Goal: Check status: Check status

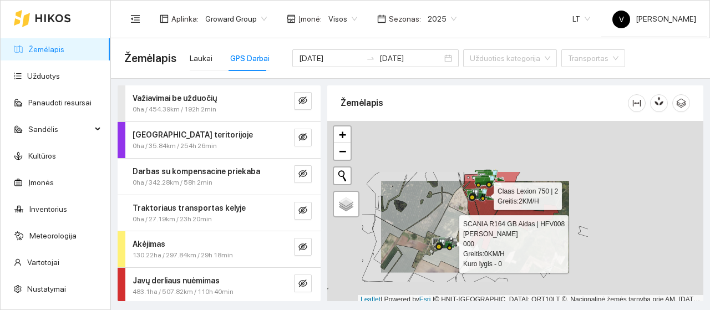
scroll to position [3, 0]
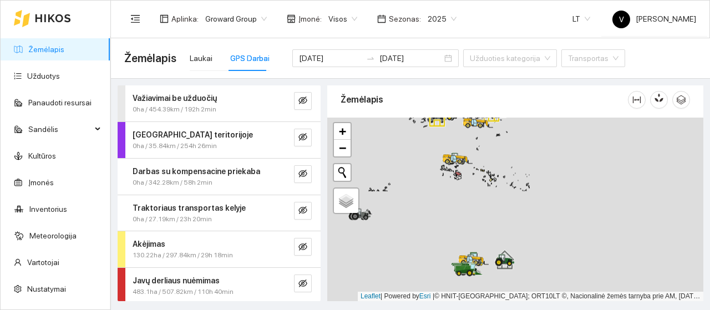
drag, startPoint x: 446, startPoint y: 211, endPoint x: 455, endPoint y: 119, distance: 93.1
click at [455, 119] on icon at bounding box center [445, 114] width 26 height 13
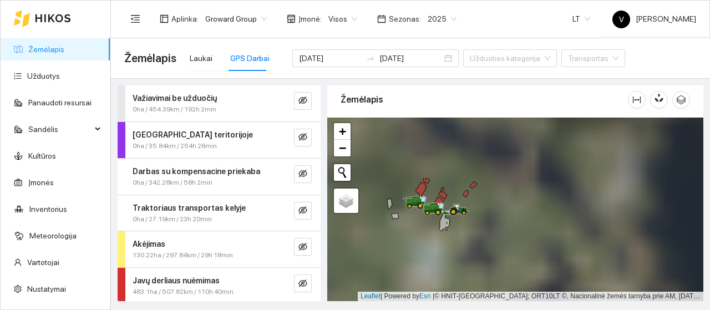
click at [471, 259] on div at bounding box center [515, 210] width 376 height 184
drag, startPoint x: 519, startPoint y: 172, endPoint x: 462, endPoint y: 257, distance: 102.7
click at [465, 269] on div at bounding box center [515, 210] width 376 height 184
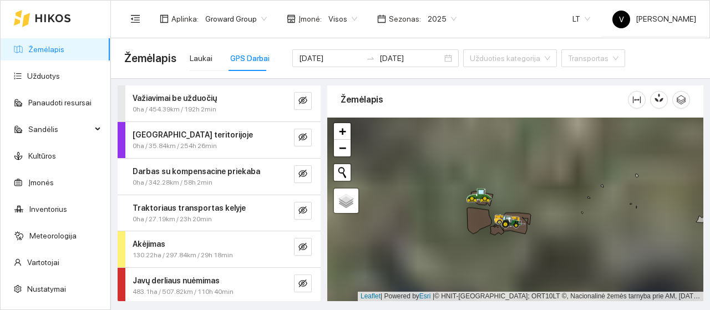
click at [506, 242] on div at bounding box center [515, 210] width 376 height 184
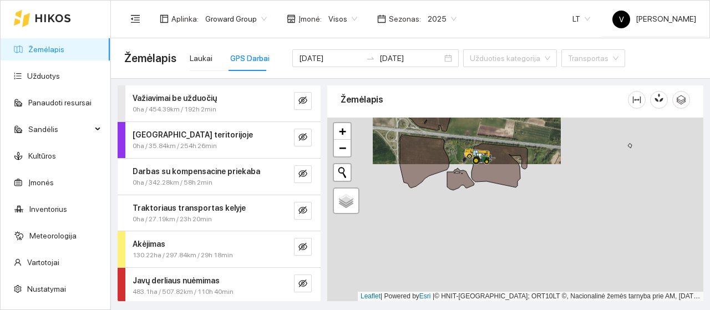
drag, startPoint x: 470, startPoint y: 230, endPoint x: 470, endPoint y: 154, distance: 76.0
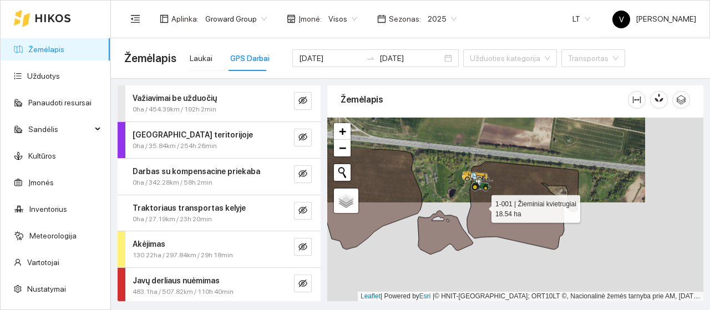
drag, startPoint x: 477, startPoint y: 156, endPoint x: 481, endPoint y: 205, distance: 49.5
click at [481, 205] on icon at bounding box center [522, 206] width 111 height 88
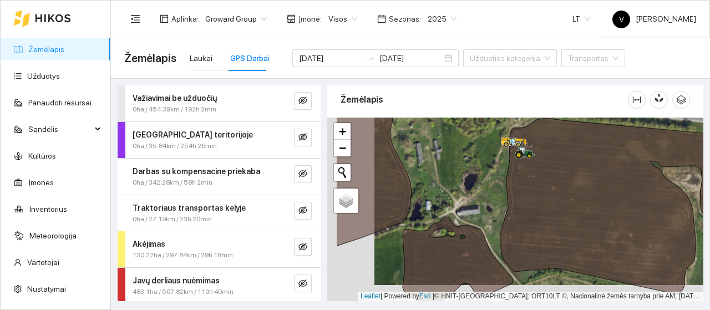
drag, startPoint x: 450, startPoint y: 223, endPoint x: 497, endPoint y: 207, distance: 49.8
click at [497, 207] on div at bounding box center [515, 210] width 376 height 184
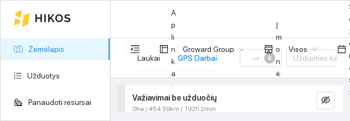
type input "2025-08-11"
type input "[DATE]"
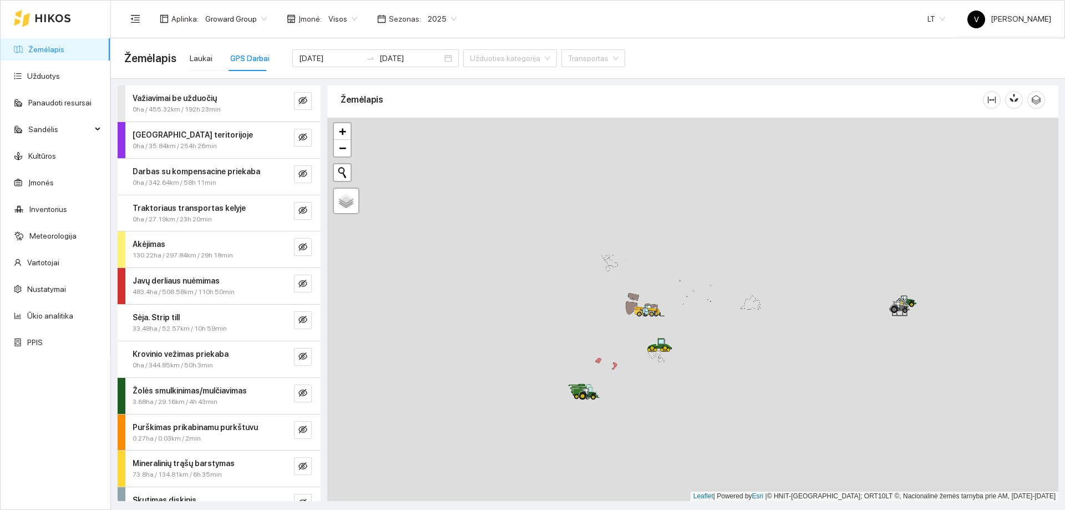
click at [621, 309] on div at bounding box center [692, 309] width 731 height 383
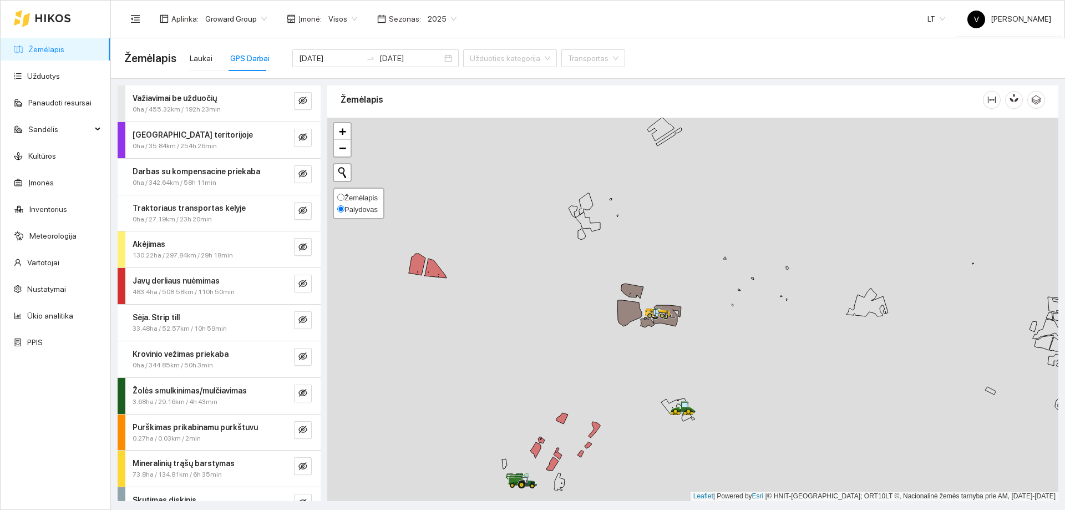
click at [339, 199] on input "Žemėlapis" at bounding box center [340, 197] width 7 height 7
radio input "true"
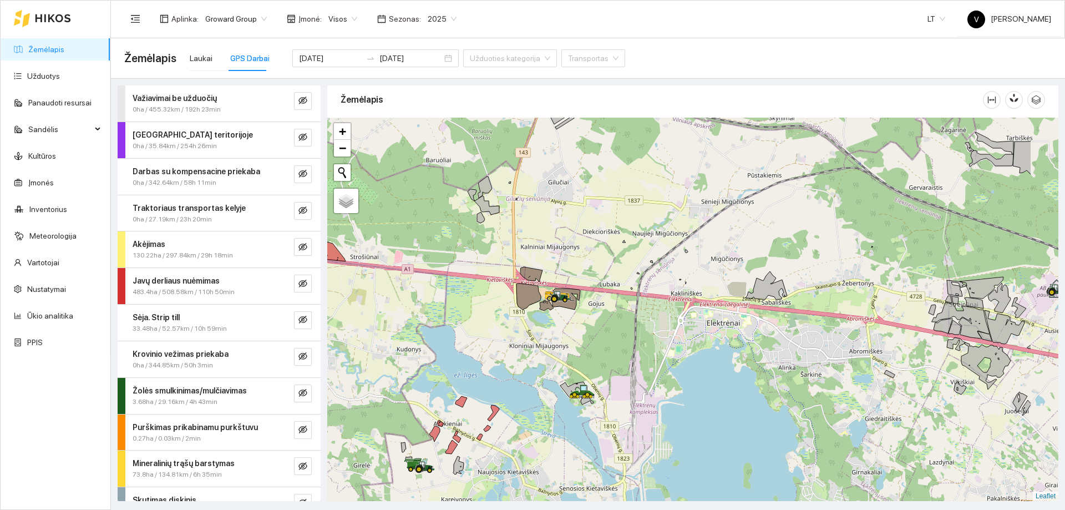
drag, startPoint x: 731, startPoint y: 262, endPoint x: 655, endPoint y: 250, distance: 76.4
click at [655, 250] on div at bounding box center [692, 309] width 731 height 383
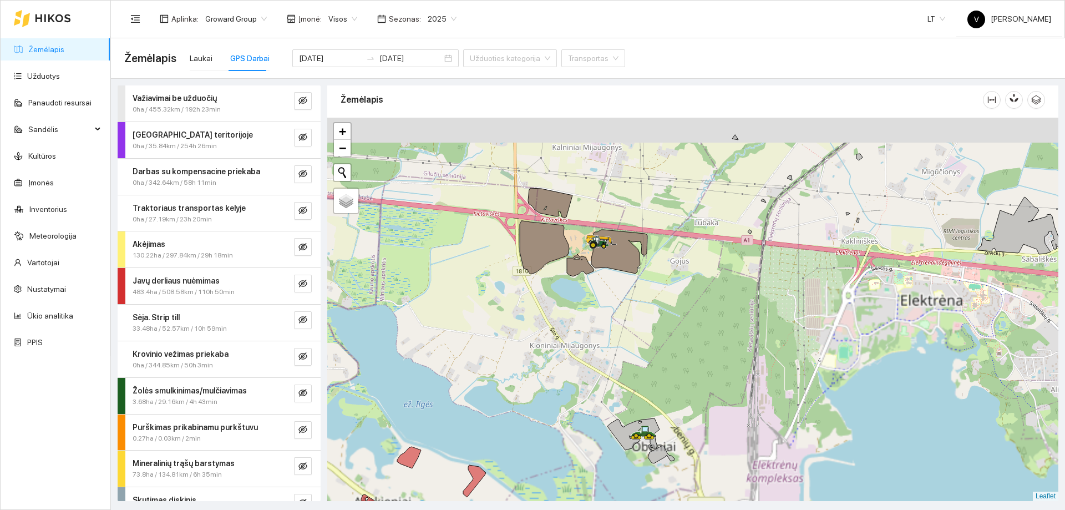
drag, startPoint x: 615, startPoint y: 289, endPoint x: 634, endPoint y: 312, distance: 29.5
click at [634, 309] on div at bounding box center [692, 309] width 731 height 383
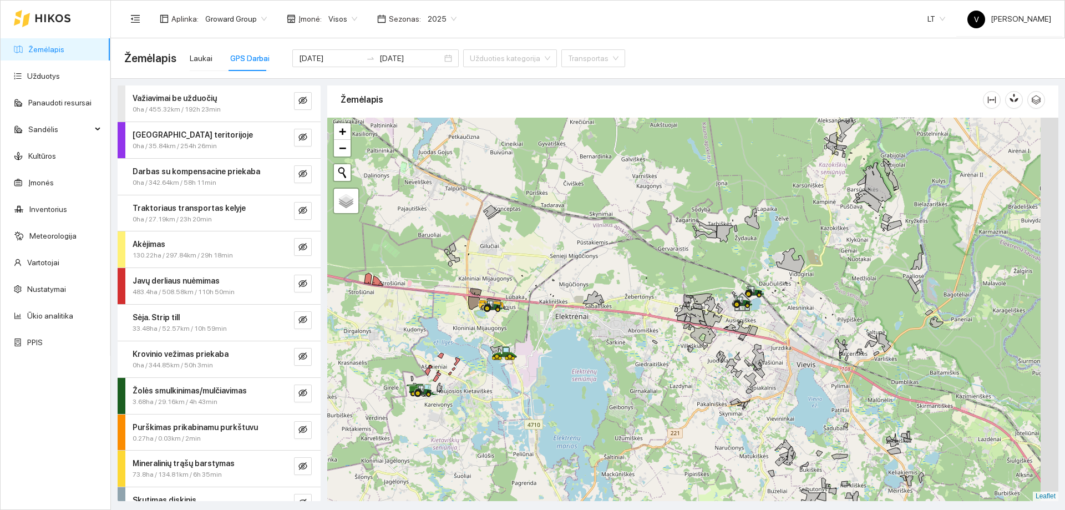
drag, startPoint x: 687, startPoint y: 264, endPoint x: 644, endPoint y: 272, distance: 43.4
click at [644, 272] on div at bounding box center [692, 309] width 731 height 383
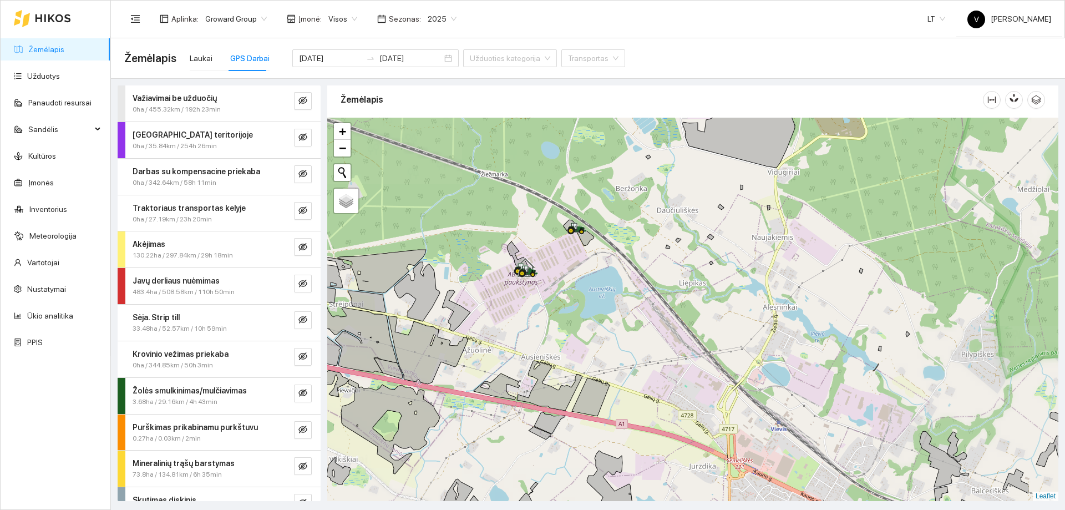
drag, startPoint x: 626, startPoint y: 286, endPoint x: 648, endPoint y: 321, distance: 41.7
click at [648, 309] on div at bounding box center [692, 309] width 731 height 383
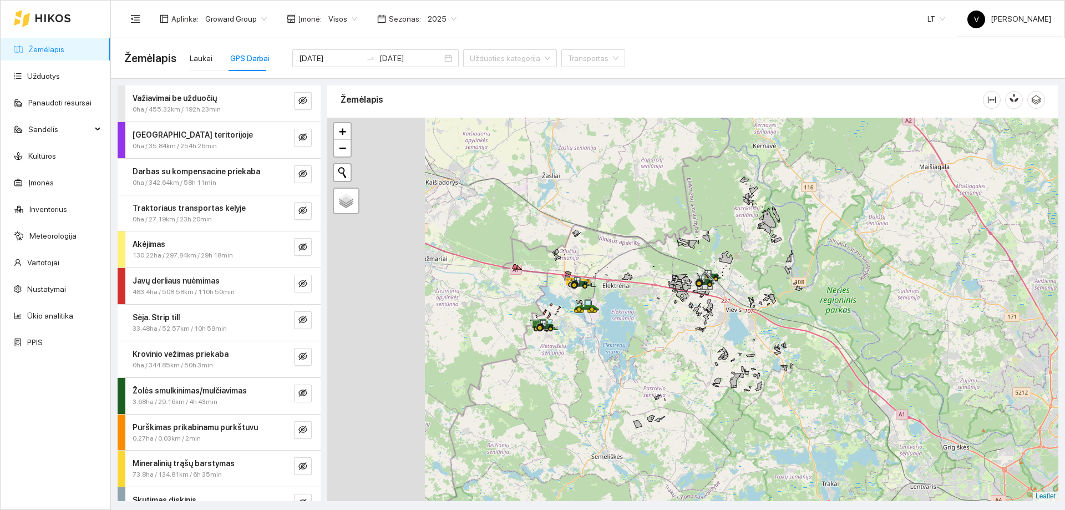
drag, startPoint x: 519, startPoint y: 312, endPoint x: 625, endPoint y: 314, distance: 106.5
click at [625, 309] on div at bounding box center [692, 309] width 731 height 383
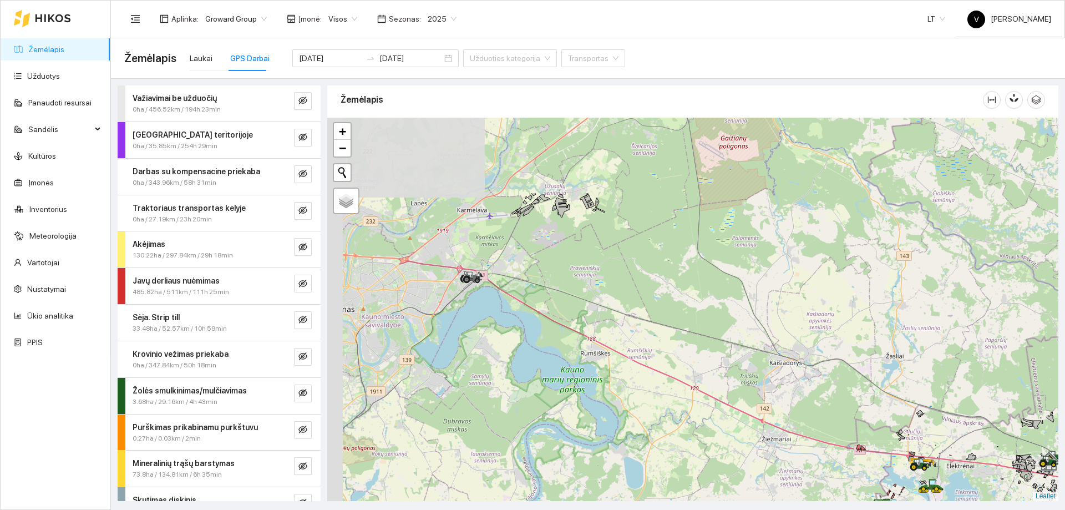
drag, startPoint x: 947, startPoint y: 317, endPoint x: 964, endPoint y: 421, distance: 106.3
click at [709, 309] on div at bounding box center [692, 309] width 731 height 383
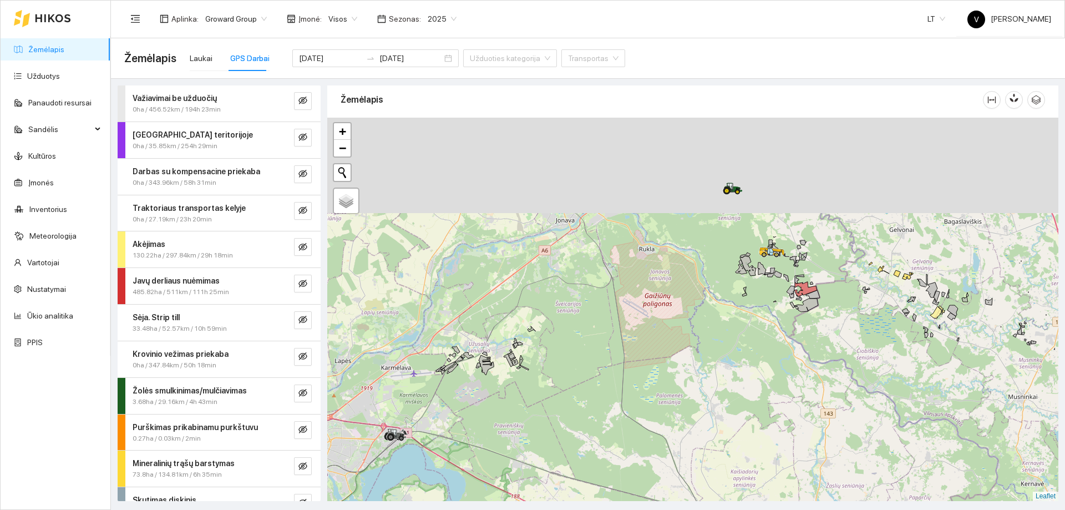
drag, startPoint x: 611, startPoint y: 332, endPoint x: 581, endPoint y: 389, distance: 64.0
click at [581, 309] on div at bounding box center [692, 309] width 731 height 383
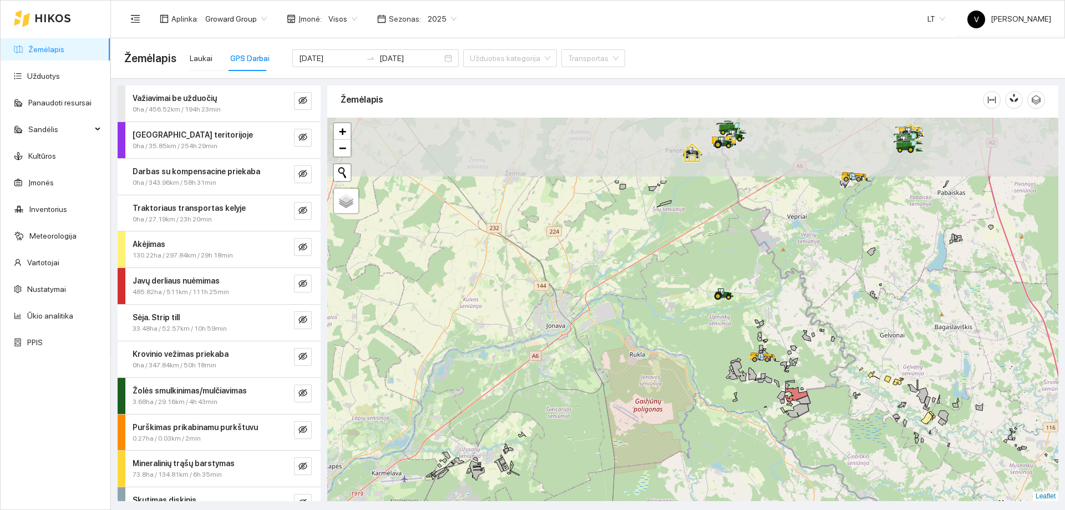
drag, startPoint x: 741, startPoint y: 293, endPoint x: 734, endPoint y: 315, distance: 23.3
click at [709, 309] on div at bounding box center [692, 309] width 731 height 383
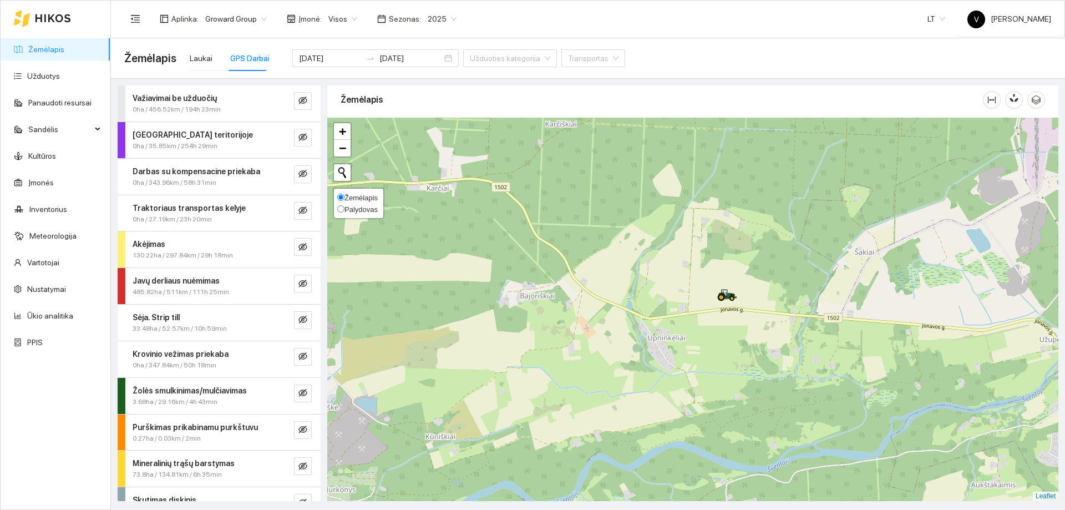
click at [349, 208] on span "Palydovas" at bounding box center [360, 209] width 33 height 8
click at [344, 208] on input "Palydovas" at bounding box center [340, 208] width 7 height 7
radio input "true"
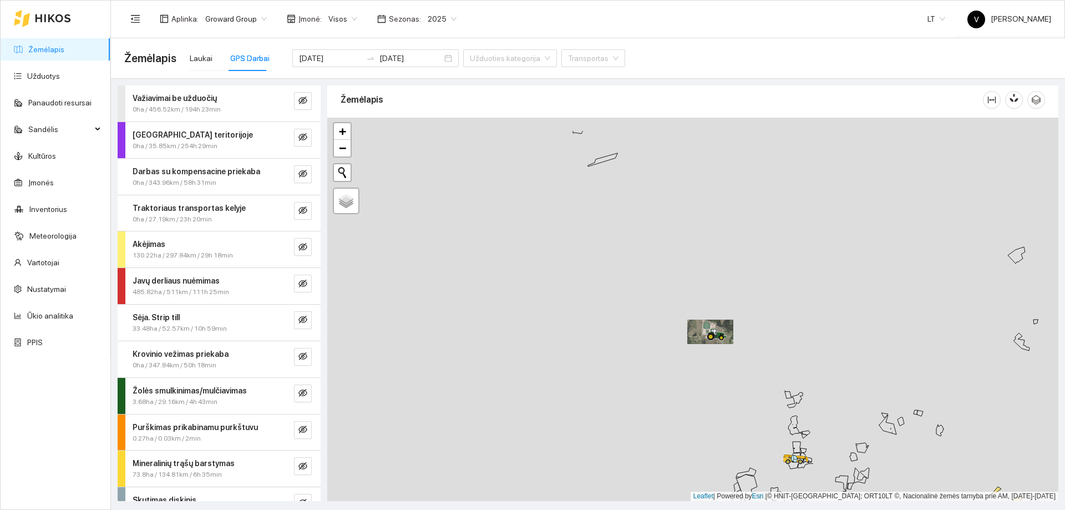
drag, startPoint x: 707, startPoint y: 301, endPoint x: 712, endPoint y: 325, distance: 24.4
click at [709, 309] on div at bounding box center [692, 309] width 731 height 383
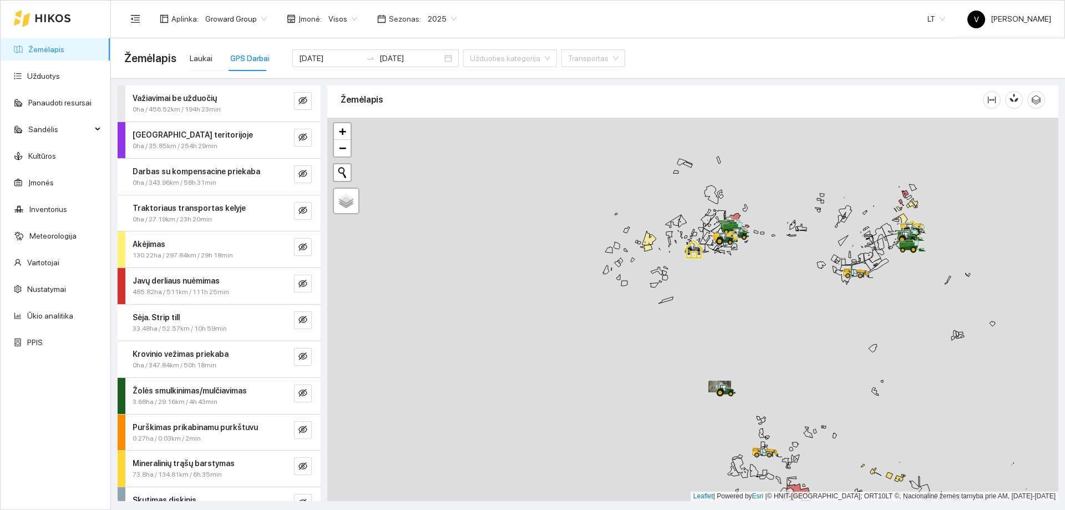
drag, startPoint x: 721, startPoint y: 289, endPoint x: 722, endPoint y: 322, distance: 32.2
click at [709, 309] on div at bounding box center [692, 309] width 731 height 383
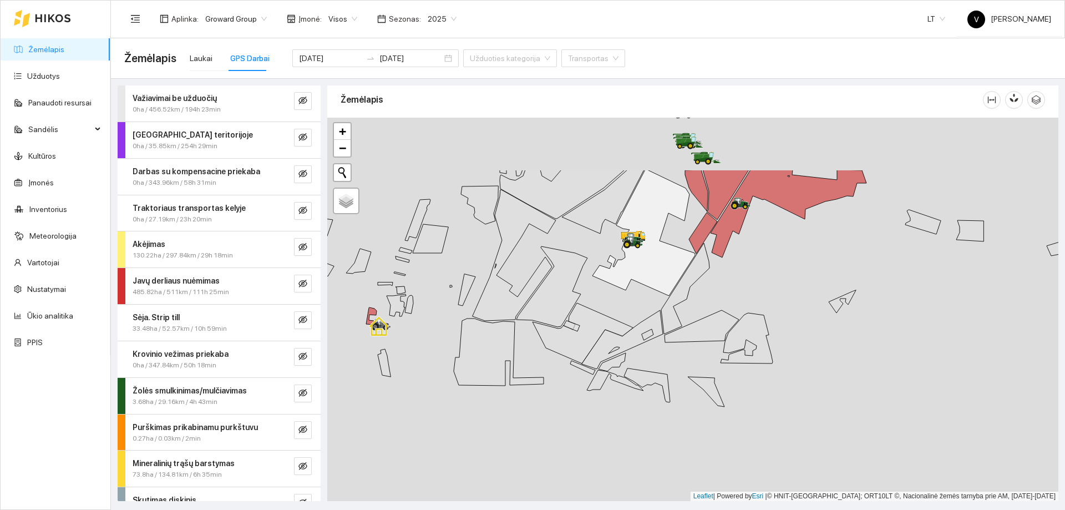
drag, startPoint x: 728, startPoint y: 265, endPoint x: 730, endPoint y: 288, distance: 22.8
click at [709, 288] on div at bounding box center [692, 309] width 731 height 383
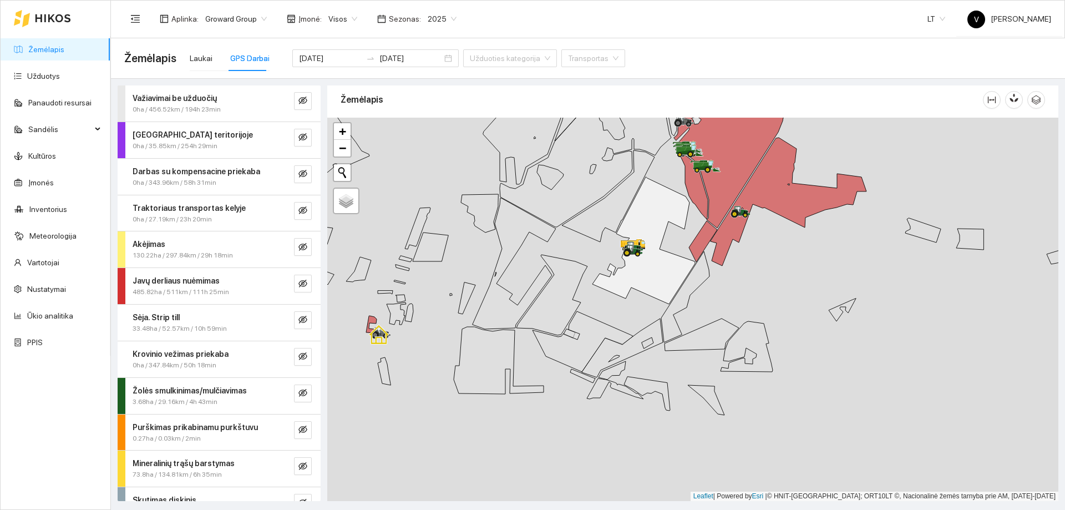
click at [688, 293] on icon at bounding box center [643, 240] width 103 height 127
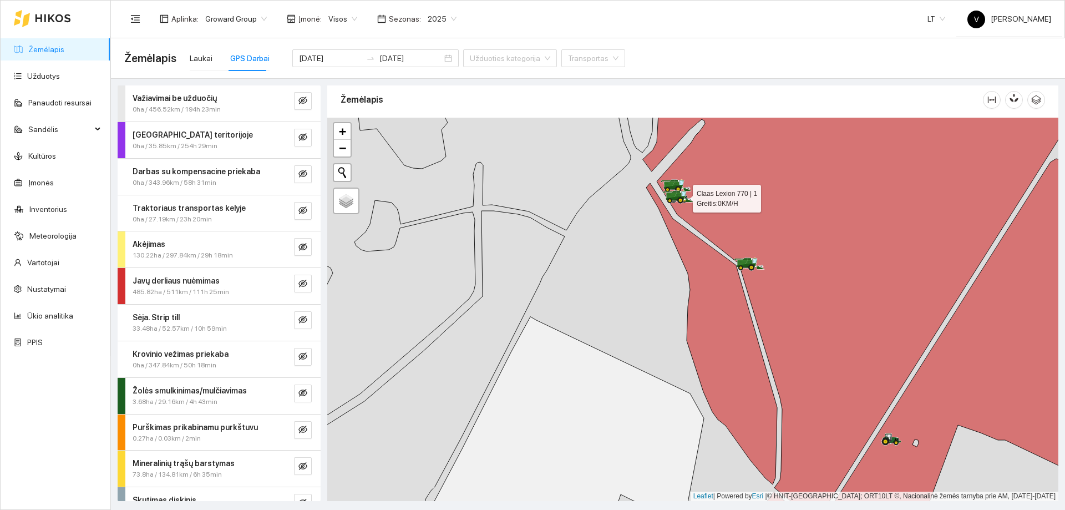
click at [677, 195] on icon at bounding box center [677, 195] width 8 height 6
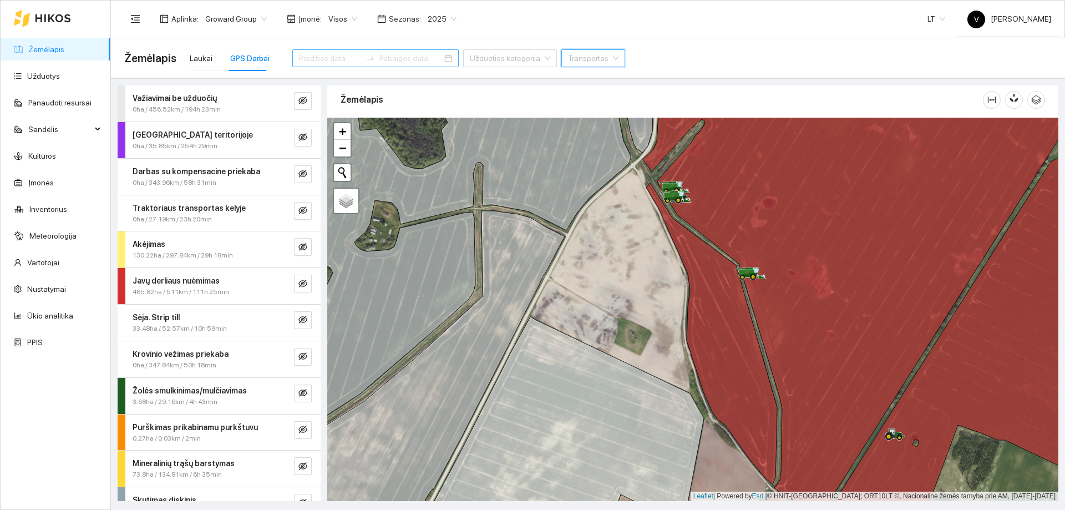
click at [425, 59] on div at bounding box center [375, 58] width 166 height 18
click at [427, 60] on div at bounding box center [375, 58] width 166 height 18
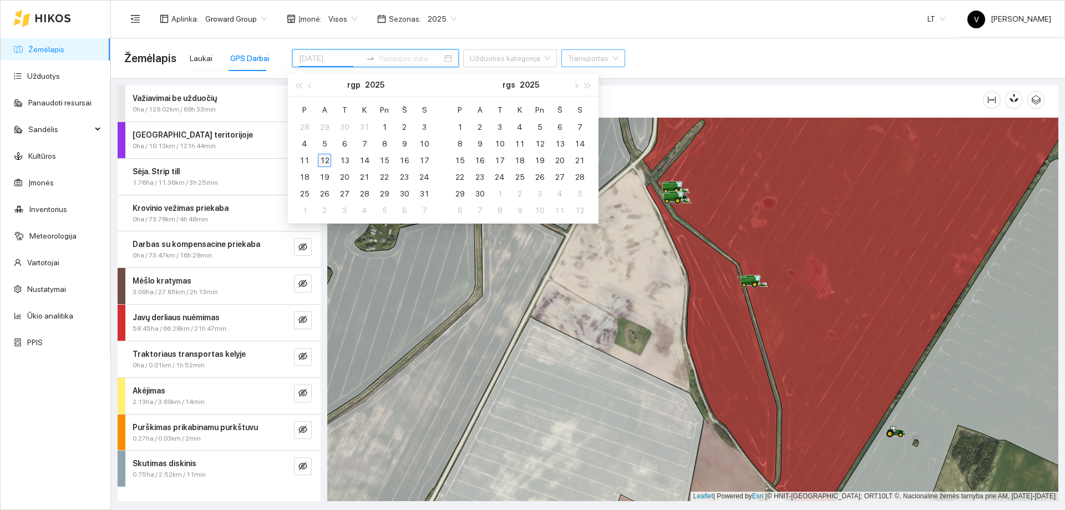
type input "[DATE]"
click at [325, 160] on div "12" at bounding box center [324, 160] width 13 height 13
type input "[DATE]"
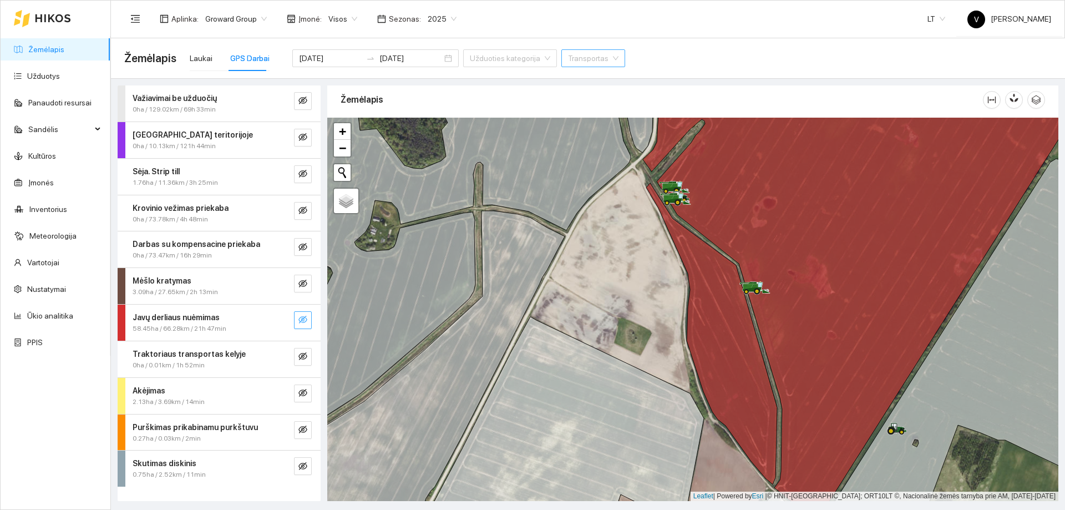
click at [302, 309] on icon "eye-invisible" at bounding box center [302, 319] width 9 height 9
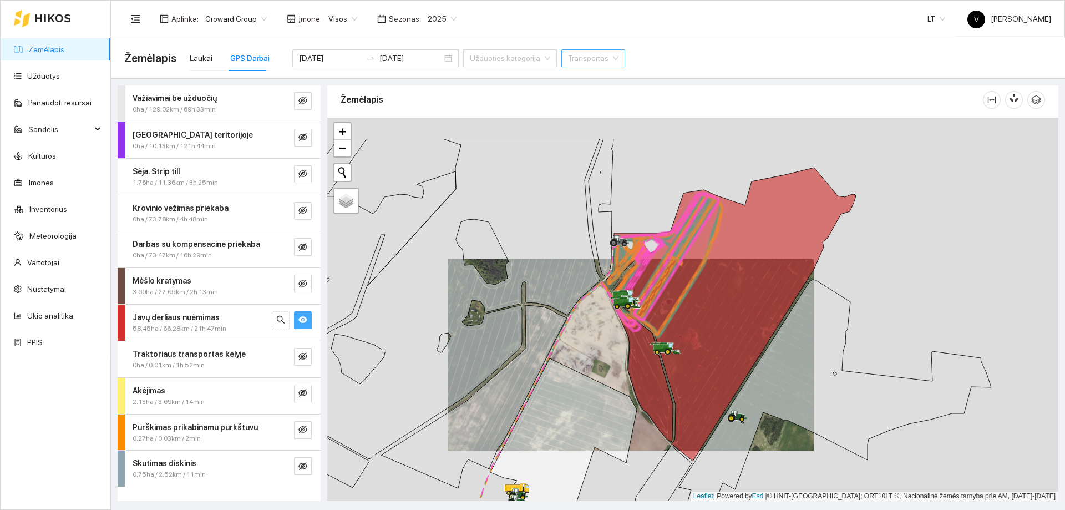
drag, startPoint x: 618, startPoint y: 350, endPoint x: 601, endPoint y: 382, distance: 36.5
click at [601, 309] on div at bounding box center [692, 309] width 731 height 383
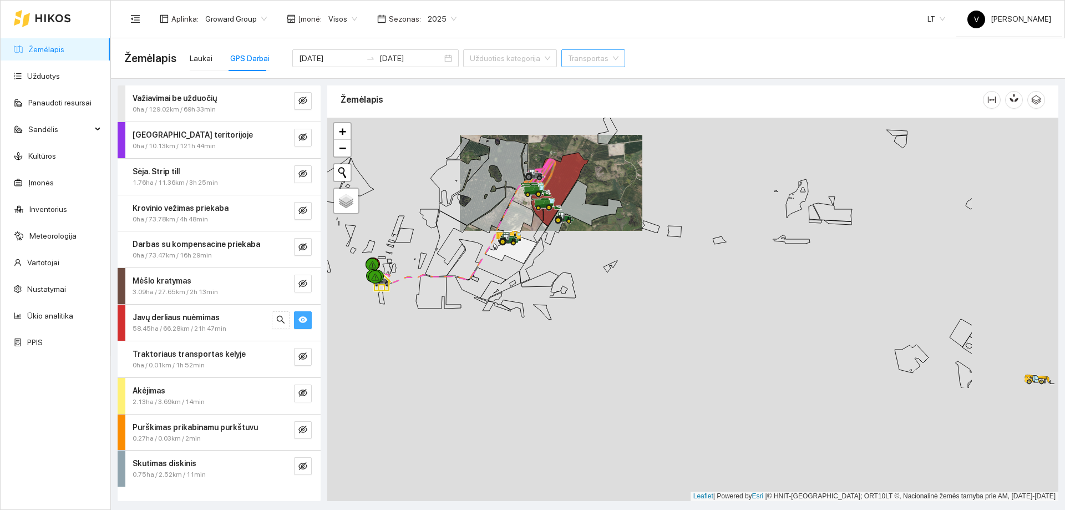
drag, startPoint x: 705, startPoint y: 337, endPoint x: 571, endPoint y: 209, distance: 185.1
click at [565, 206] on icon at bounding box center [584, 212] width 78 height 64
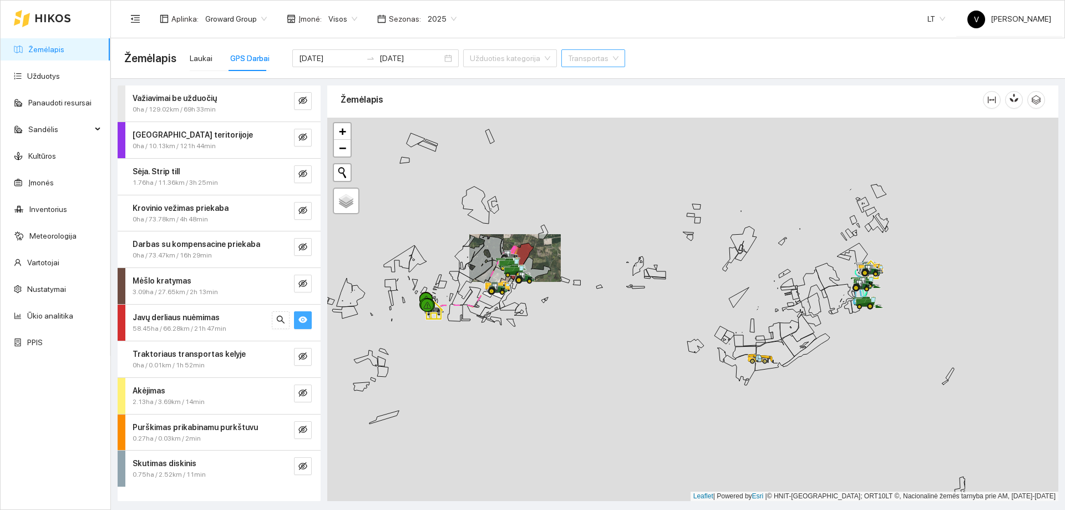
drag, startPoint x: 748, startPoint y: 339, endPoint x: 790, endPoint y: 335, distance: 42.3
click at [709, 309] on icon at bounding box center [744, 352] width 23 height 12
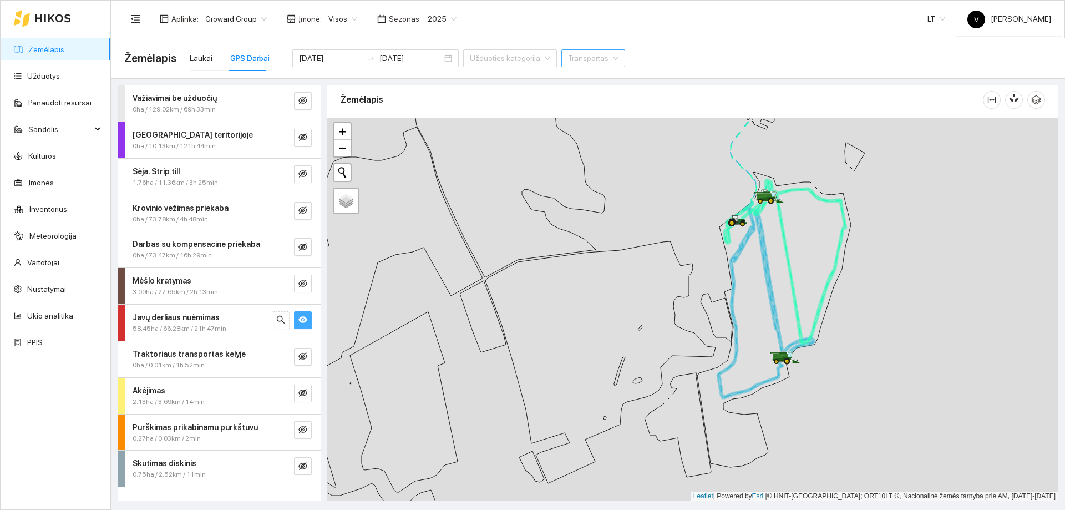
drag, startPoint x: 815, startPoint y: 292, endPoint x: 821, endPoint y: 323, distance: 31.5
click at [709, 309] on icon at bounding box center [774, 319] width 154 height 295
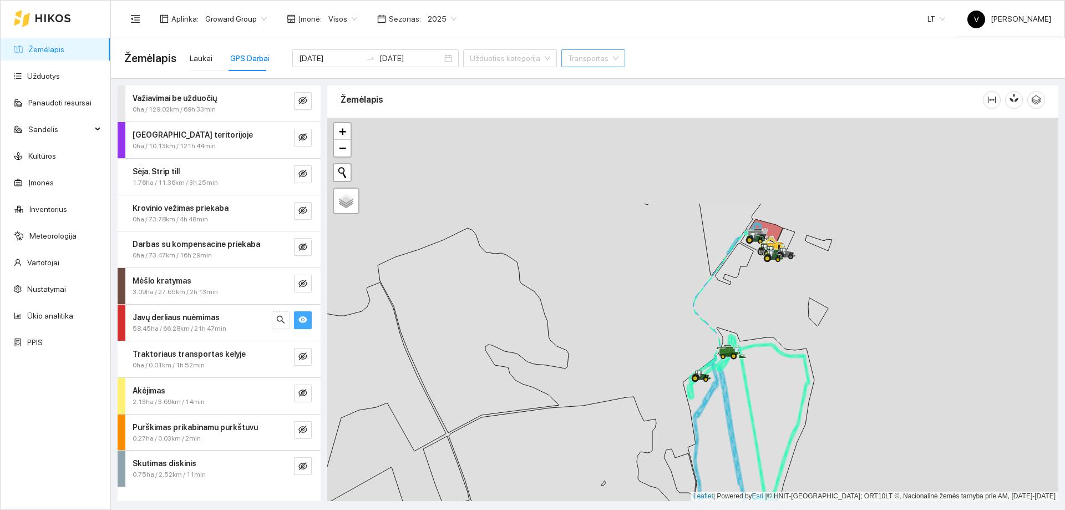
drag, startPoint x: 776, startPoint y: 297, endPoint x: 746, endPoint y: 369, distance: 77.9
click at [709, 309] on icon at bounding box center [737, 474] width 154 height 295
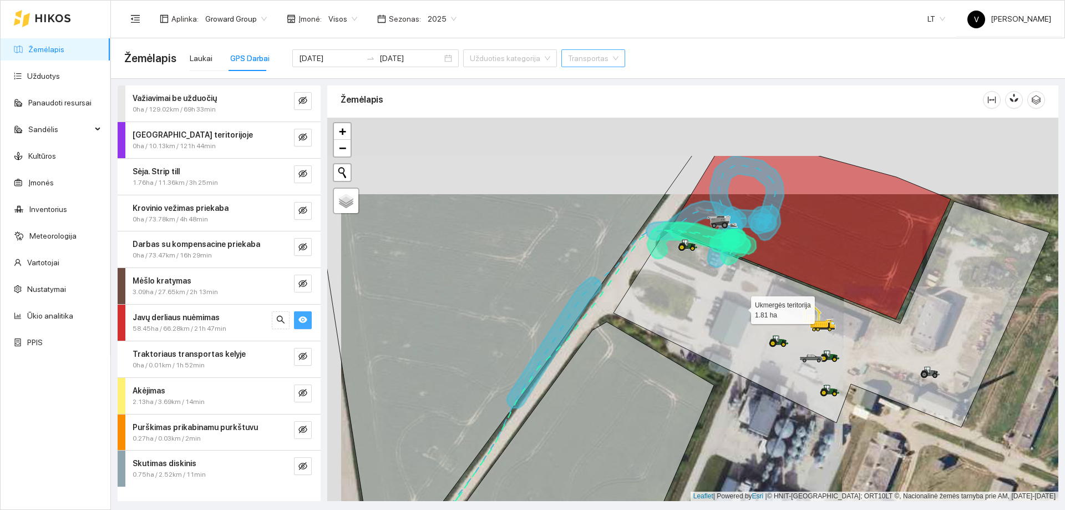
drag, startPoint x: 731, startPoint y: 247, endPoint x: 735, endPoint y: 297, distance: 50.1
click at [709, 309] on icon at bounding box center [831, 314] width 436 height 226
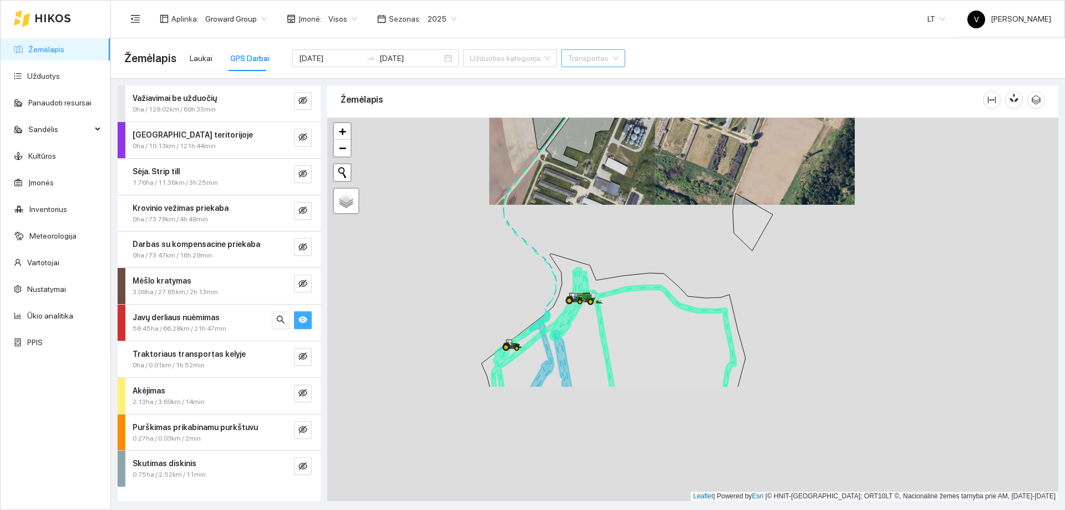
drag, startPoint x: 557, startPoint y: 354, endPoint x: 580, endPoint y: 252, distance: 104.4
click at [576, 235] on div at bounding box center [692, 309] width 731 height 383
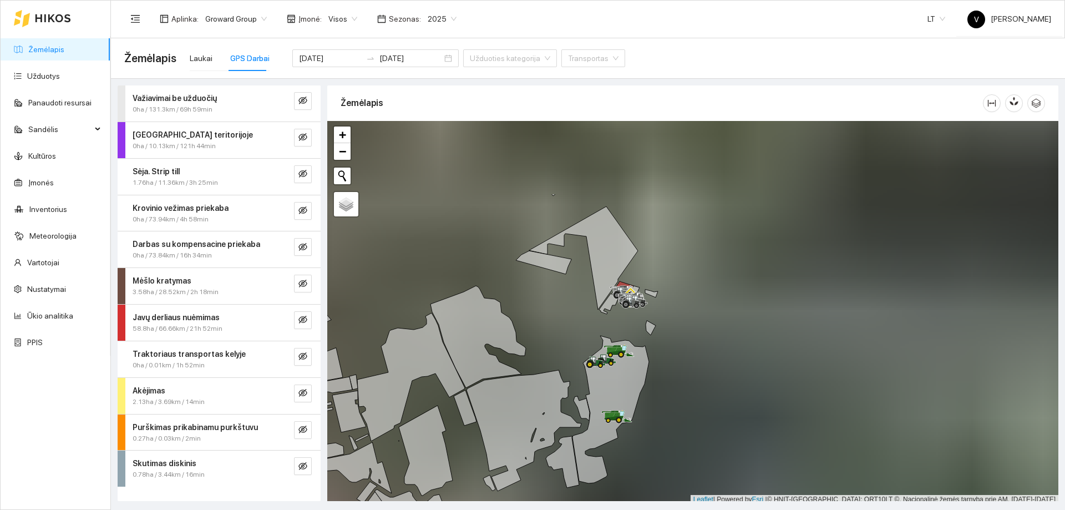
scroll to position [3, 0]
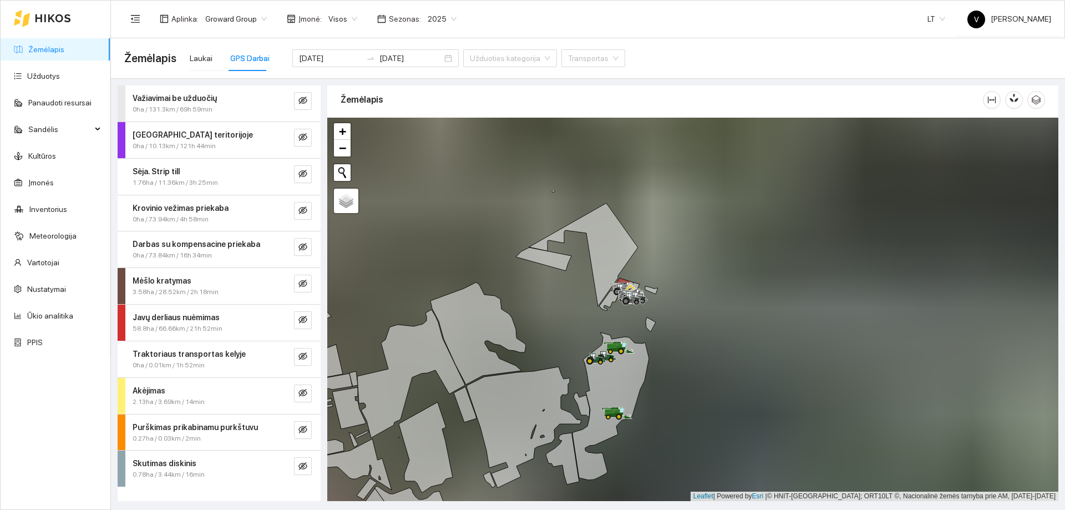
click at [663, 312] on div at bounding box center [692, 309] width 731 height 383
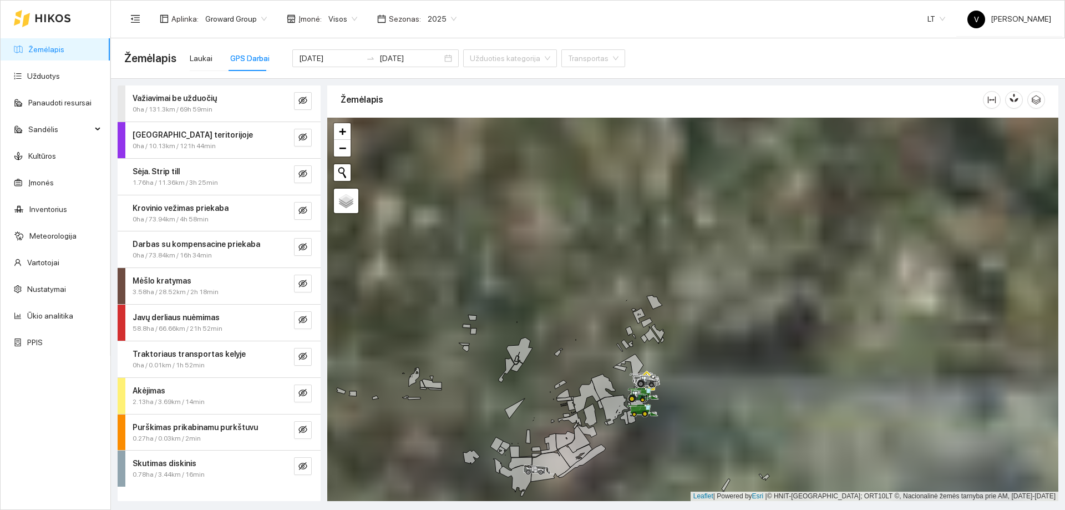
drag, startPoint x: 719, startPoint y: 245, endPoint x: 714, endPoint y: 326, distance: 81.2
click at [714, 326] on div at bounding box center [692, 309] width 731 height 383
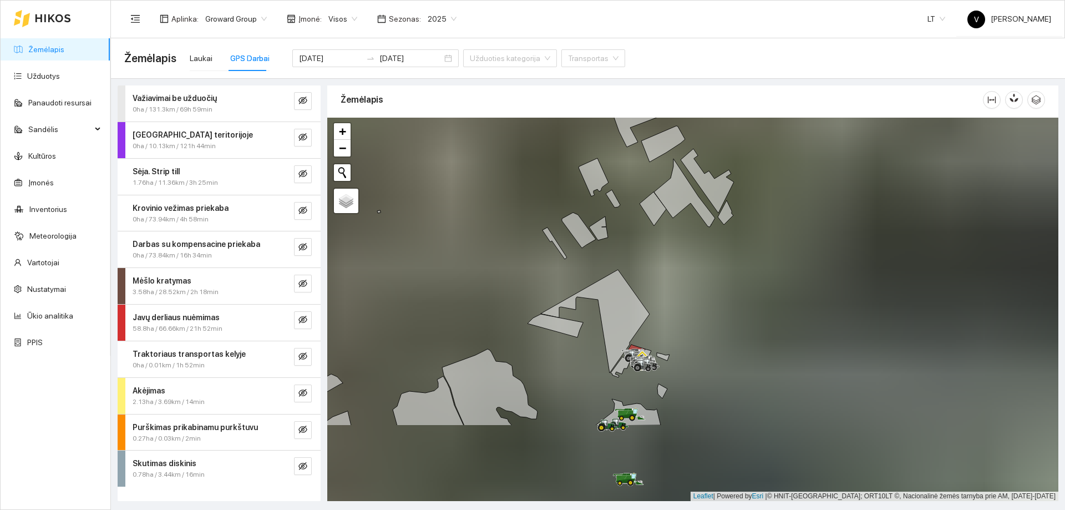
drag, startPoint x: 652, startPoint y: 352, endPoint x: 665, endPoint y: 311, distance: 43.1
click at [665, 311] on div at bounding box center [692, 309] width 731 height 383
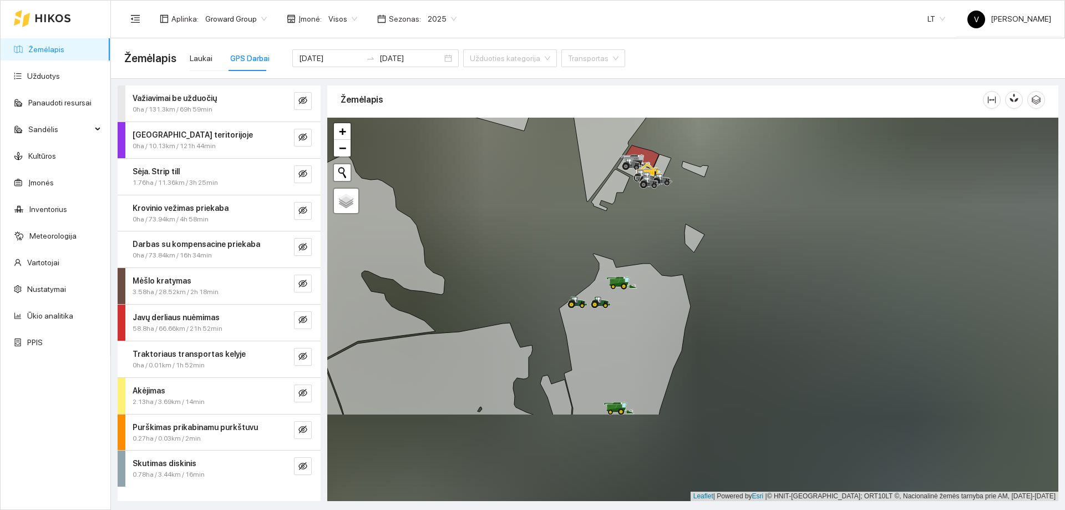
drag, startPoint x: 583, startPoint y: 359, endPoint x: 622, endPoint y: 233, distance: 131.0
click at [622, 233] on div at bounding box center [692, 309] width 731 height 383
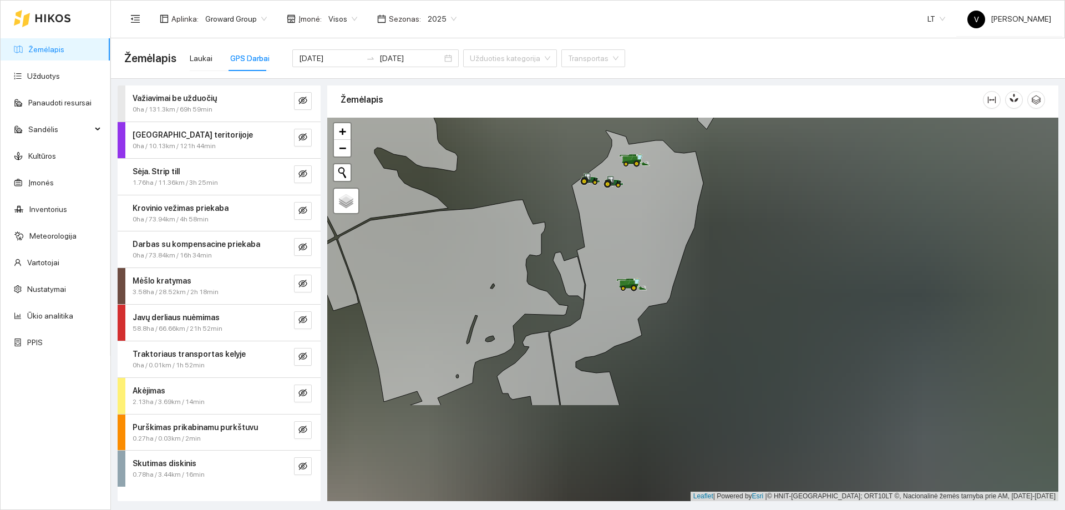
drag, startPoint x: 618, startPoint y: 245, endPoint x: 636, endPoint y: 164, distance: 82.2
click at [636, 164] on icon at bounding box center [627, 267] width 154 height 275
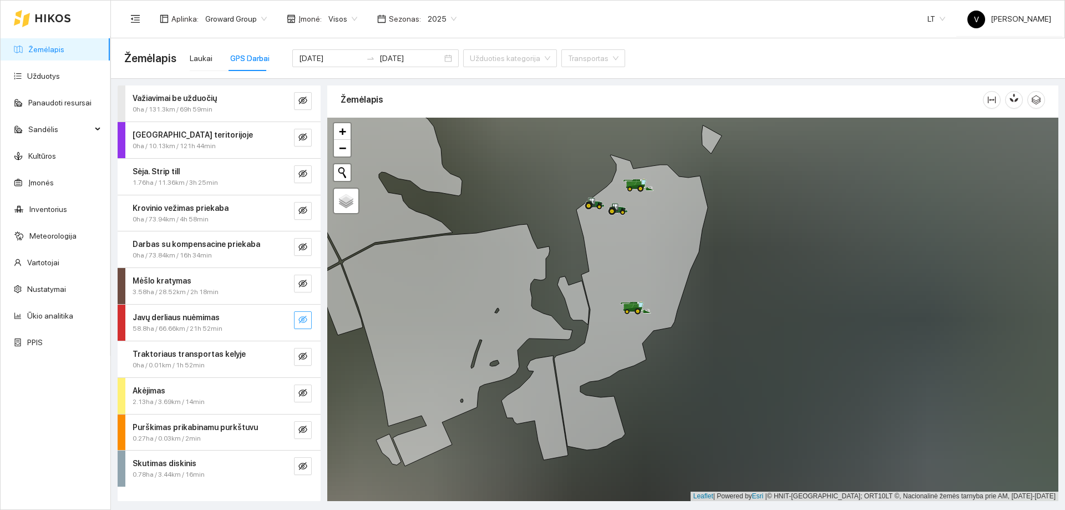
click at [310, 323] on button "button" at bounding box center [303, 320] width 18 height 18
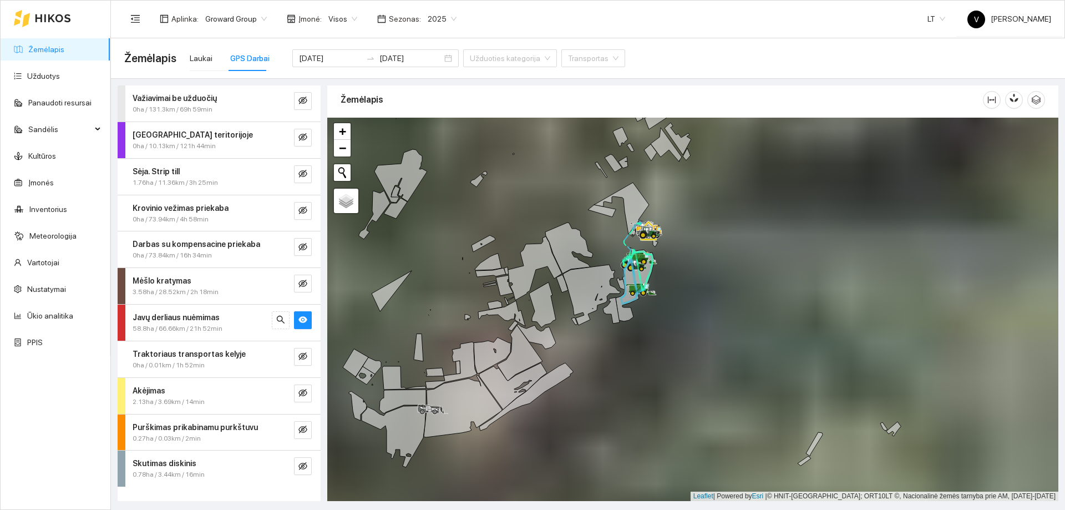
drag, startPoint x: 626, startPoint y: 347, endPoint x: 605, endPoint y: 255, distance: 94.9
click at [605, 255] on div at bounding box center [692, 309] width 731 height 383
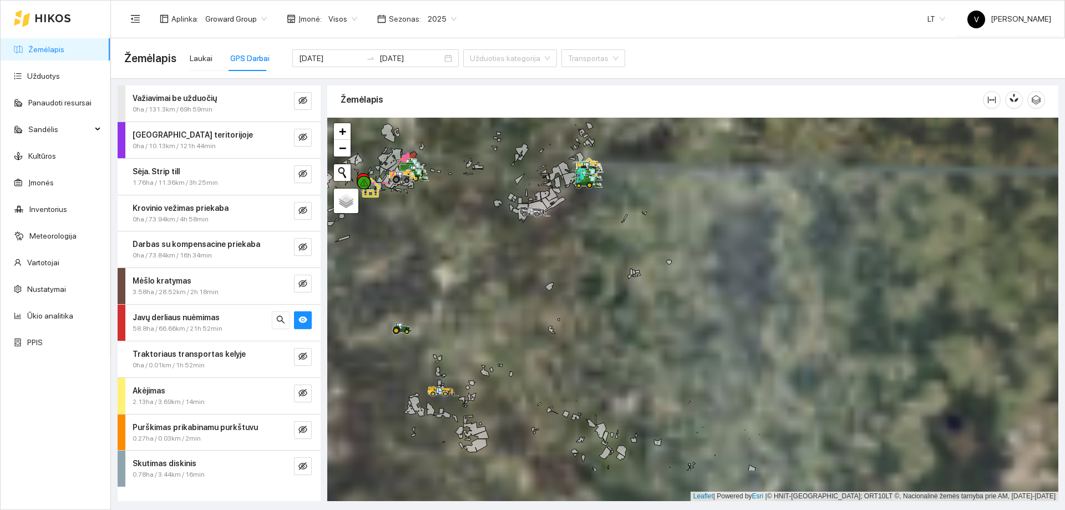
drag, startPoint x: 613, startPoint y: 307, endPoint x: 581, endPoint y: 234, distance: 80.2
click at [581, 234] on div at bounding box center [692, 309] width 731 height 383
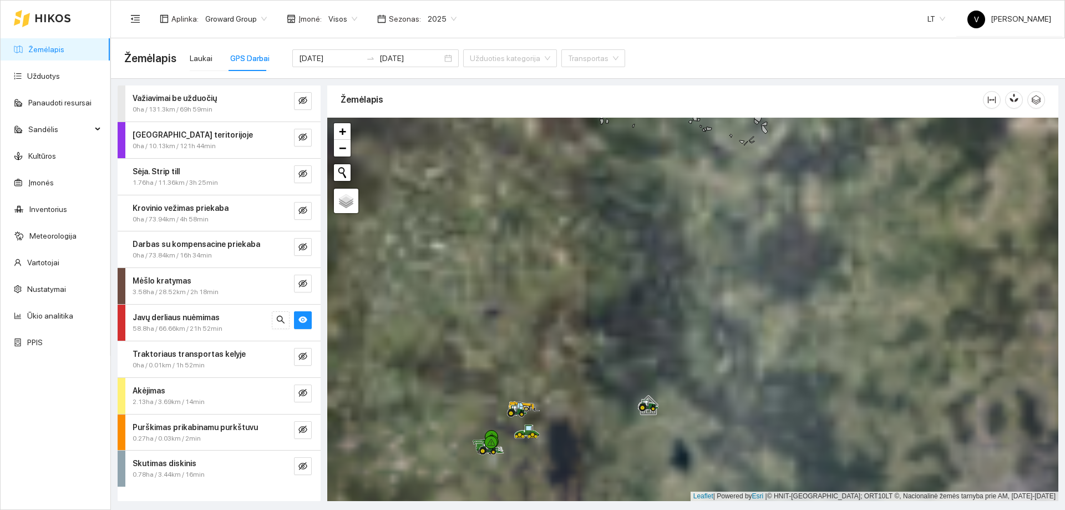
drag, startPoint x: 564, startPoint y: 247, endPoint x: 611, endPoint y: 77, distance: 176.0
click at [609, 80] on div "Važiavimai be užduočių 0ha / 131.3km / 69h 59min [GEOGRAPHIC_DATA] teritorijoje…" at bounding box center [585, 290] width 954 height 422
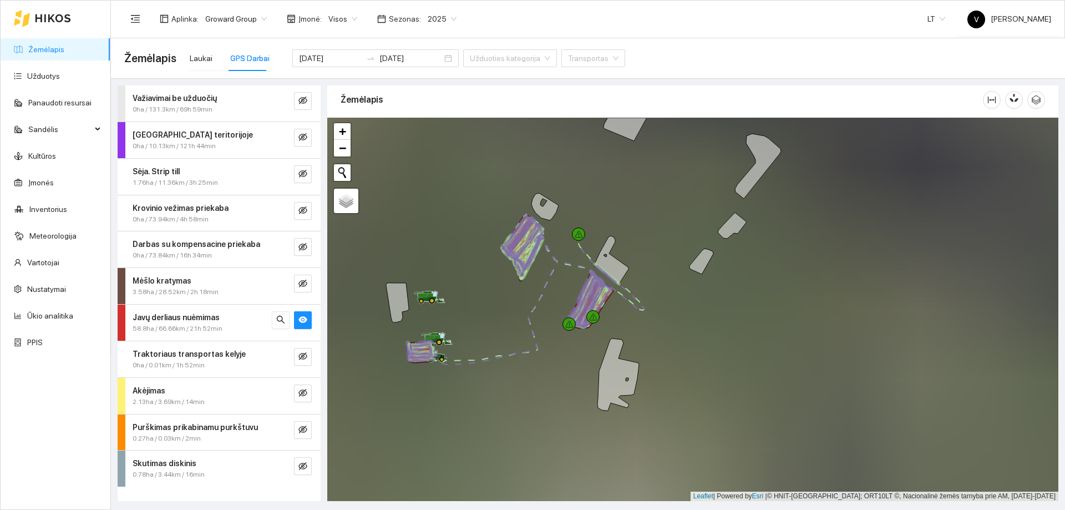
drag, startPoint x: 538, startPoint y: 386, endPoint x: 553, endPoint y: 392, distance: 16.0
click at [553, 392] on div at bounding box center [692, 309] width 731 height 383
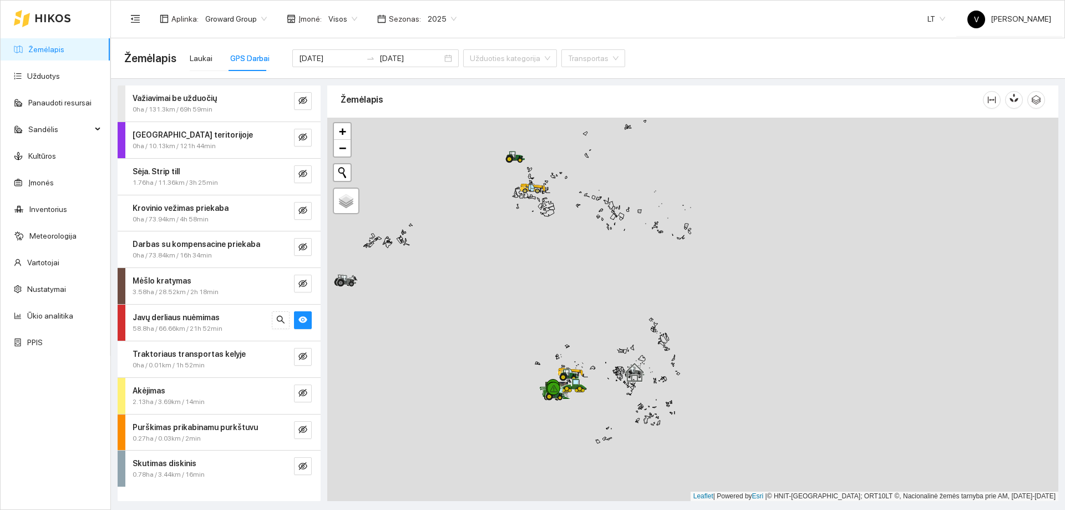
drag, startPoint x: 602, startPoint y: 317, endPoint x: 614, endPoint y: 327, distance: 16.1
click at [629, 349] on div at bounding box center [692, 309] width 731 height 383
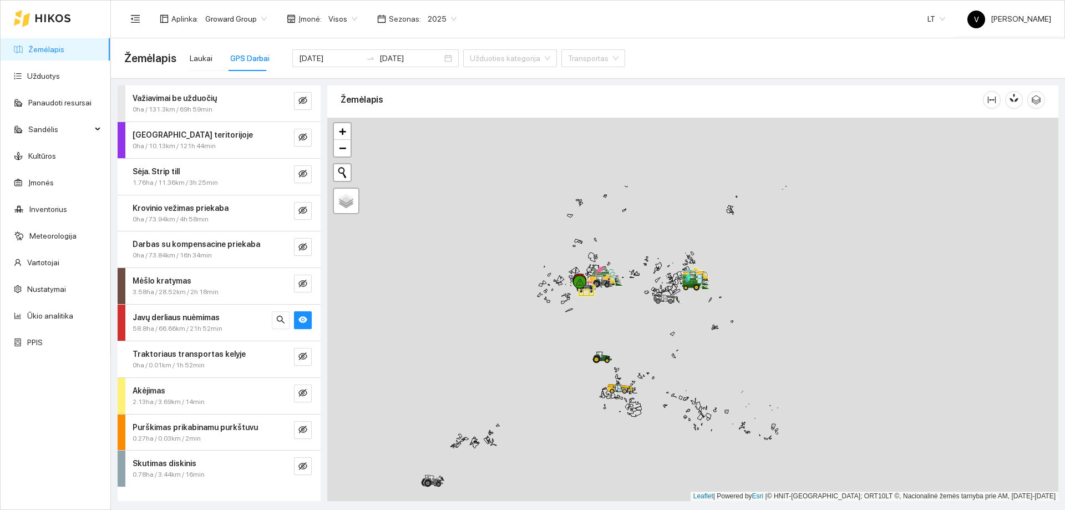
drag, startPoint x: 565, startPoint y: 221, endPoint x: 578, endPoint y: 323, distance: 103.5
click at [578, 329] on div at bounding box center [692, 309] width 731 height 383
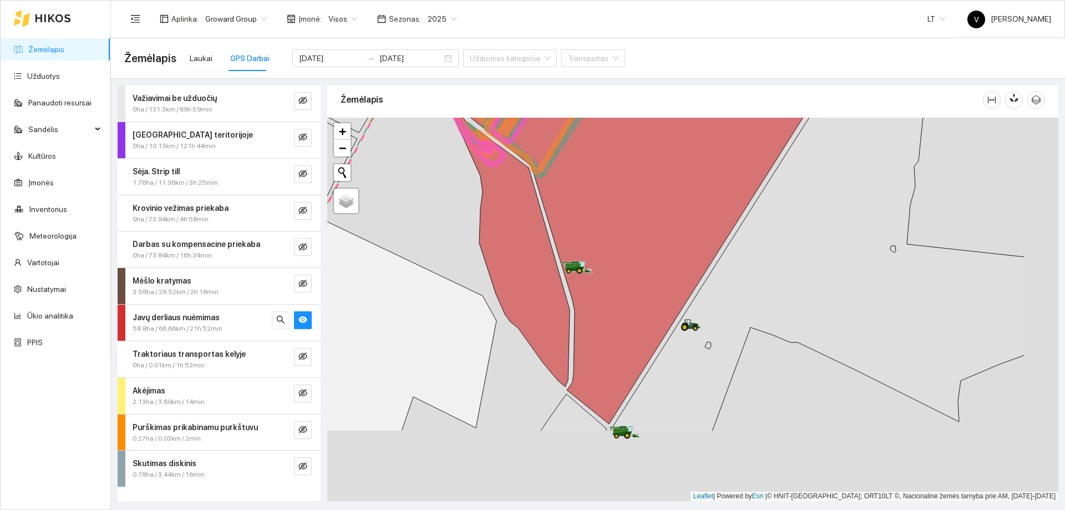
drag, startPoint x: 480, startPoint y: 266, endPoint x: 436, endPoint y: 230, distance: 56.7
click at [436, 230] on div at bounding box center [692, 309] width 731 height 383
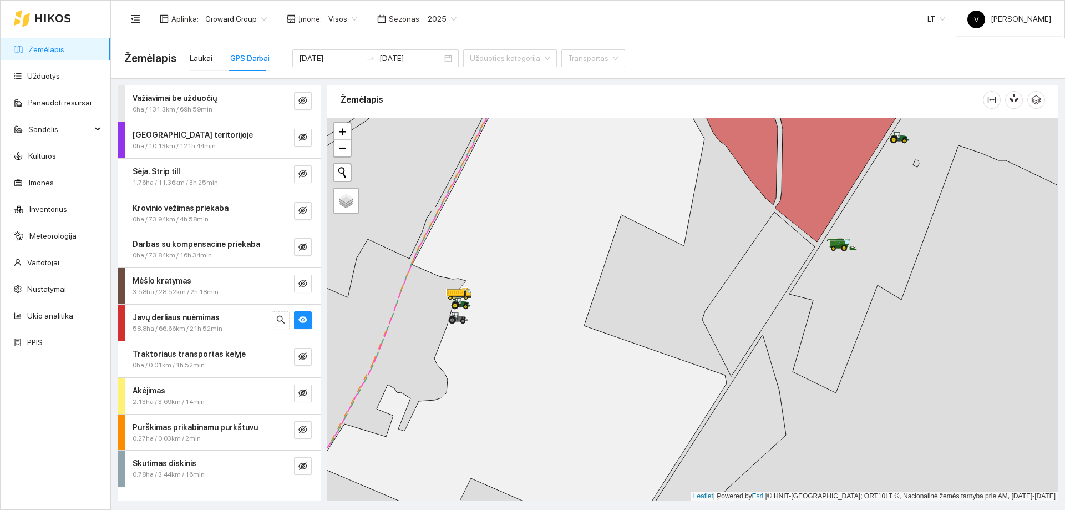
drag, startPoint x: 449, startPoint y: 325, endPoint x: 459, endPoint y: 321, distance: 11.2
click at [455, 329] on div at bounding box center [451, 323] width 7 height 28
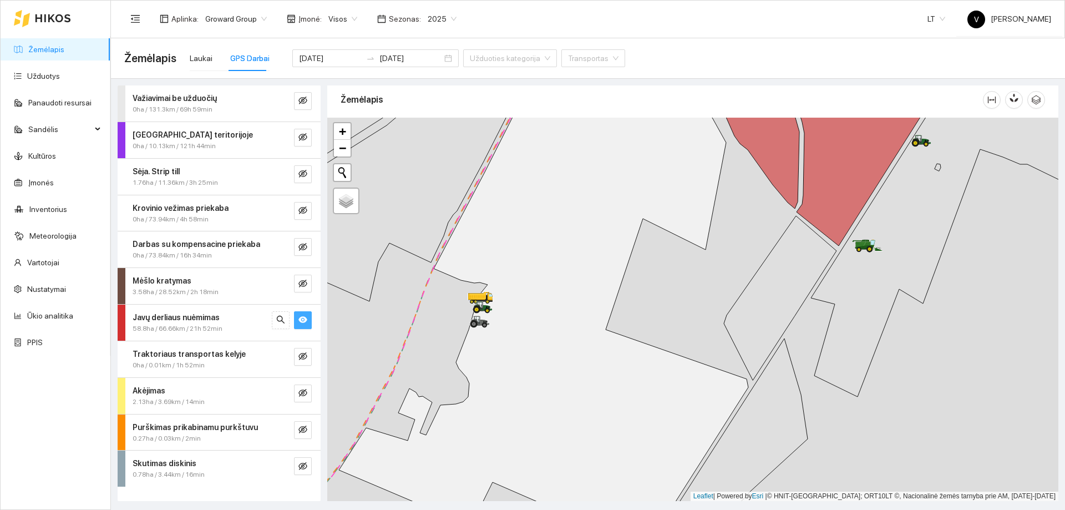
click at [299, 319] on icon "eye" at bounding box center [302, 320] width 9 height 7
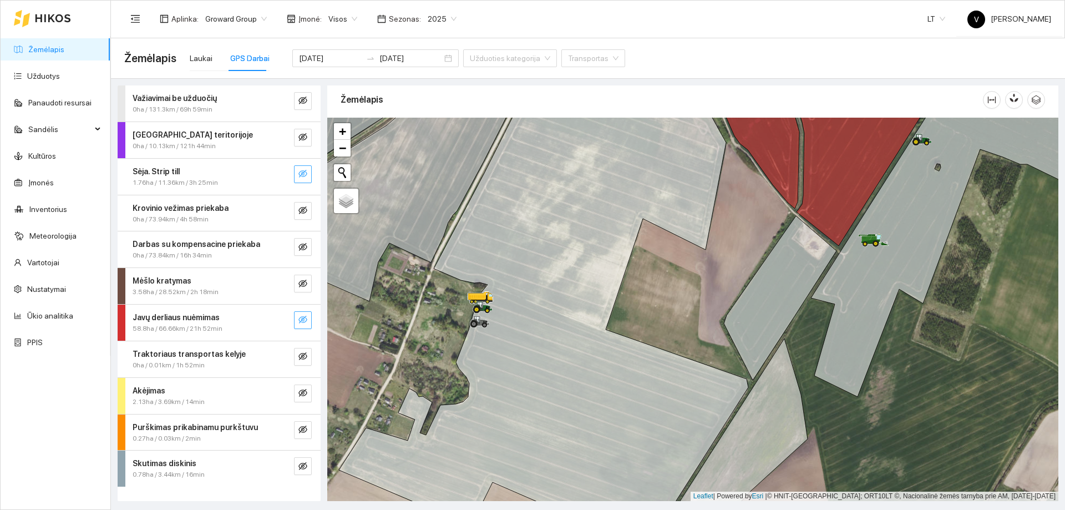
click at [303, 174] on icon "eye-invisible" at bounding box center [302, 173] width 9 height 9
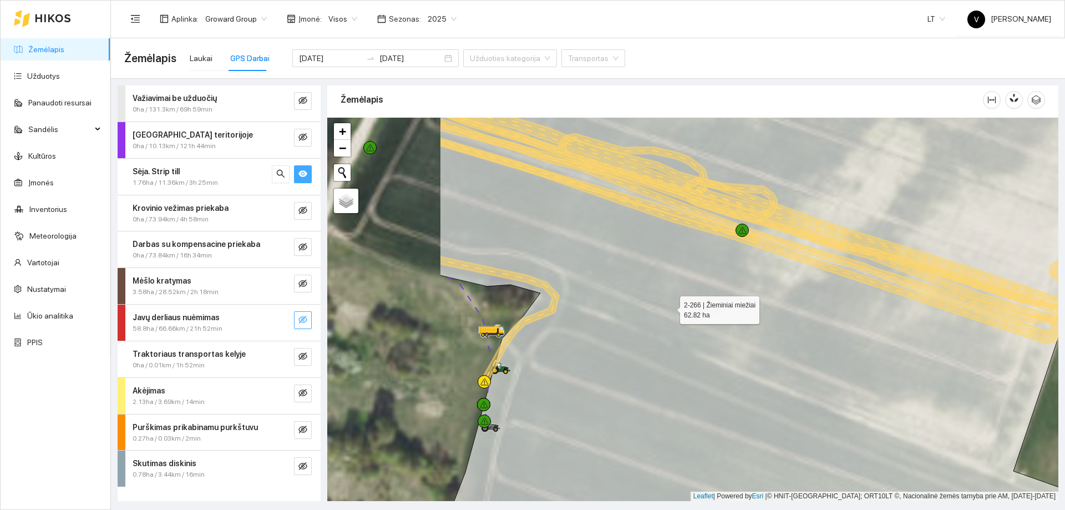
drag, startPoint x: 543, startPoint y: 331, endPoint x: 662, endPoint y: 308, distance: 121.4
click at [665, 308] on icon at bounding box center [879, 277] width 878 height 461
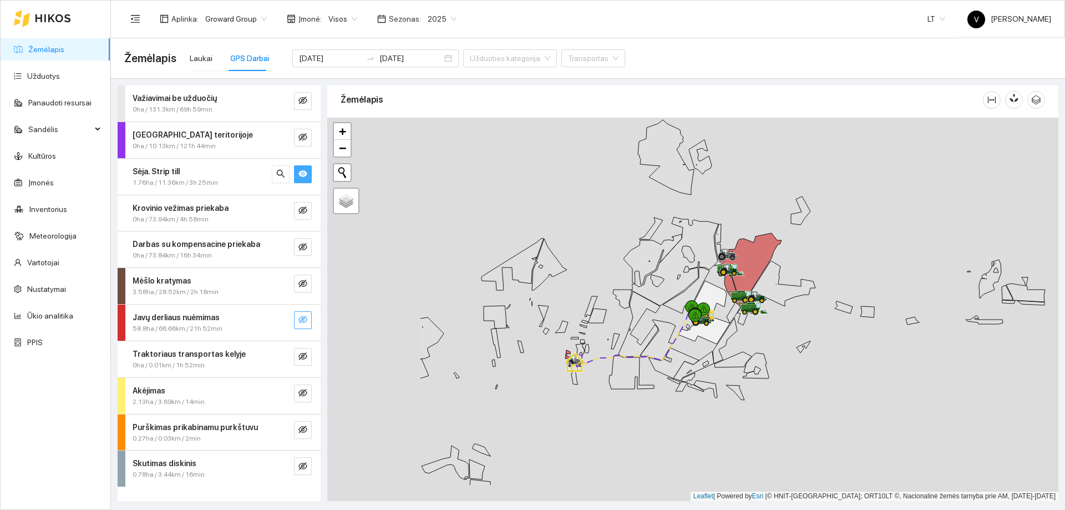
drag, startPoint x: 457, startPoint y: 397, endPoint x: 618, endPoint y: 337, distance: 171.9
click at [627, 338] on icon at bounding box center [639, 323] width 42 height 65
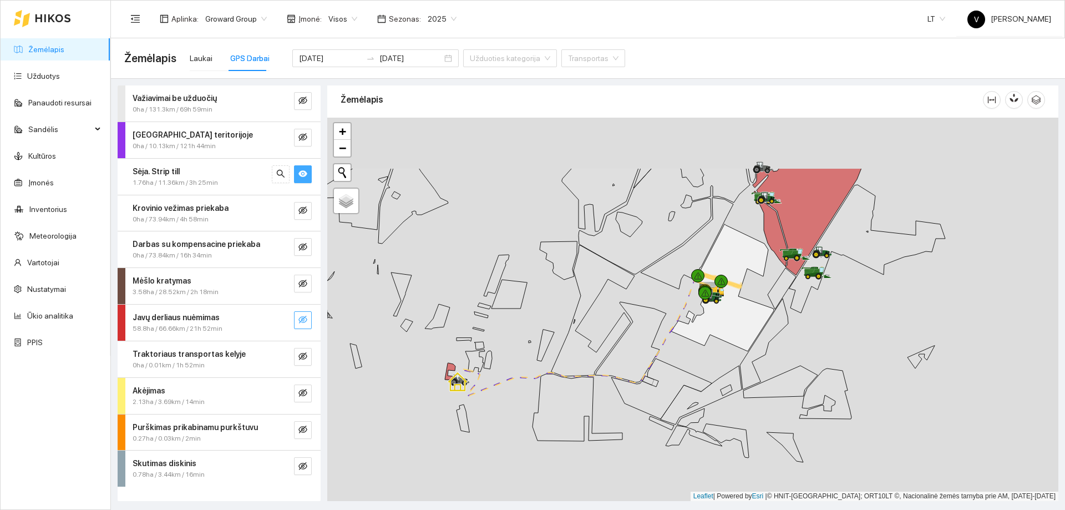
click at [636, 331] on icon at bounding box center [630, 342] width 71 height 80
